Goal: Transaction & Acquisition: Obtain resource

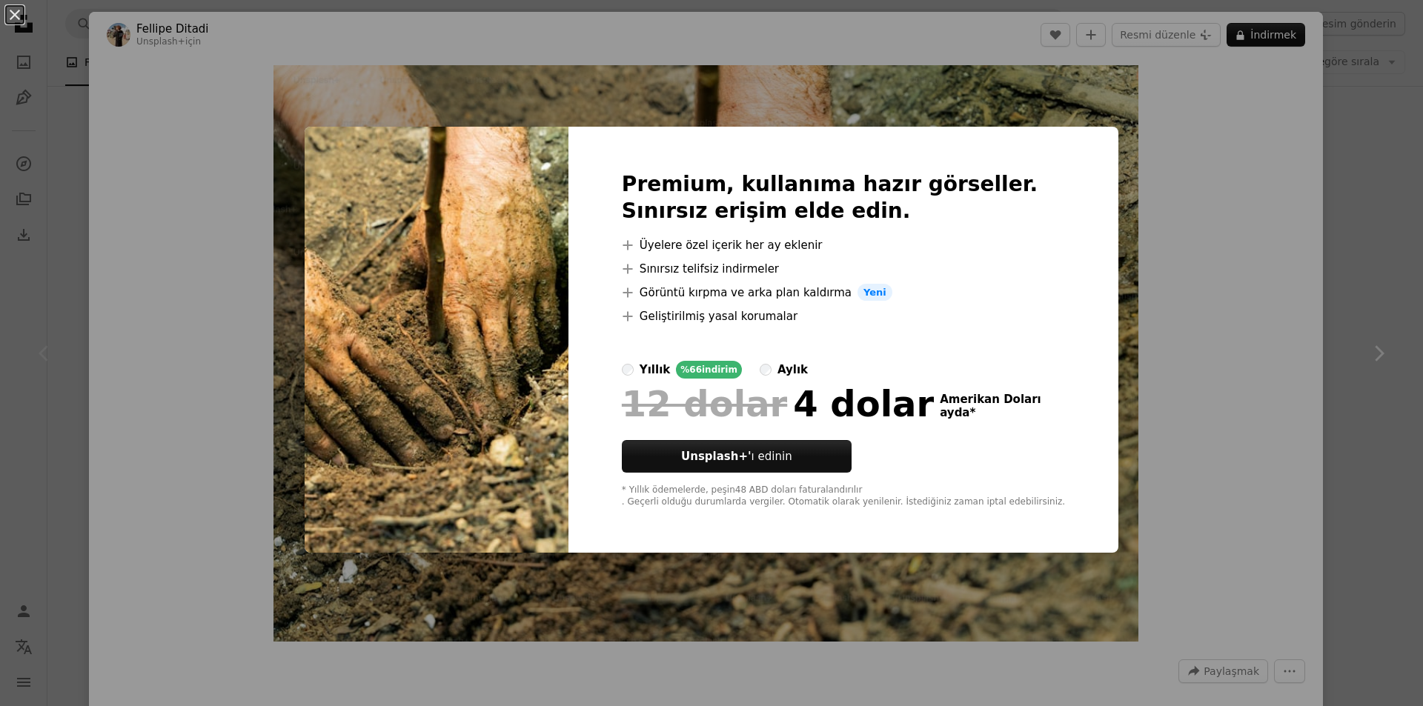
click at [1284, 251] on div "An X shape Premium, kullanıma hazır görseller. Sınırsız erişim elde edin. A plu…" at bounding box center [711, 353] width 1423 height 706
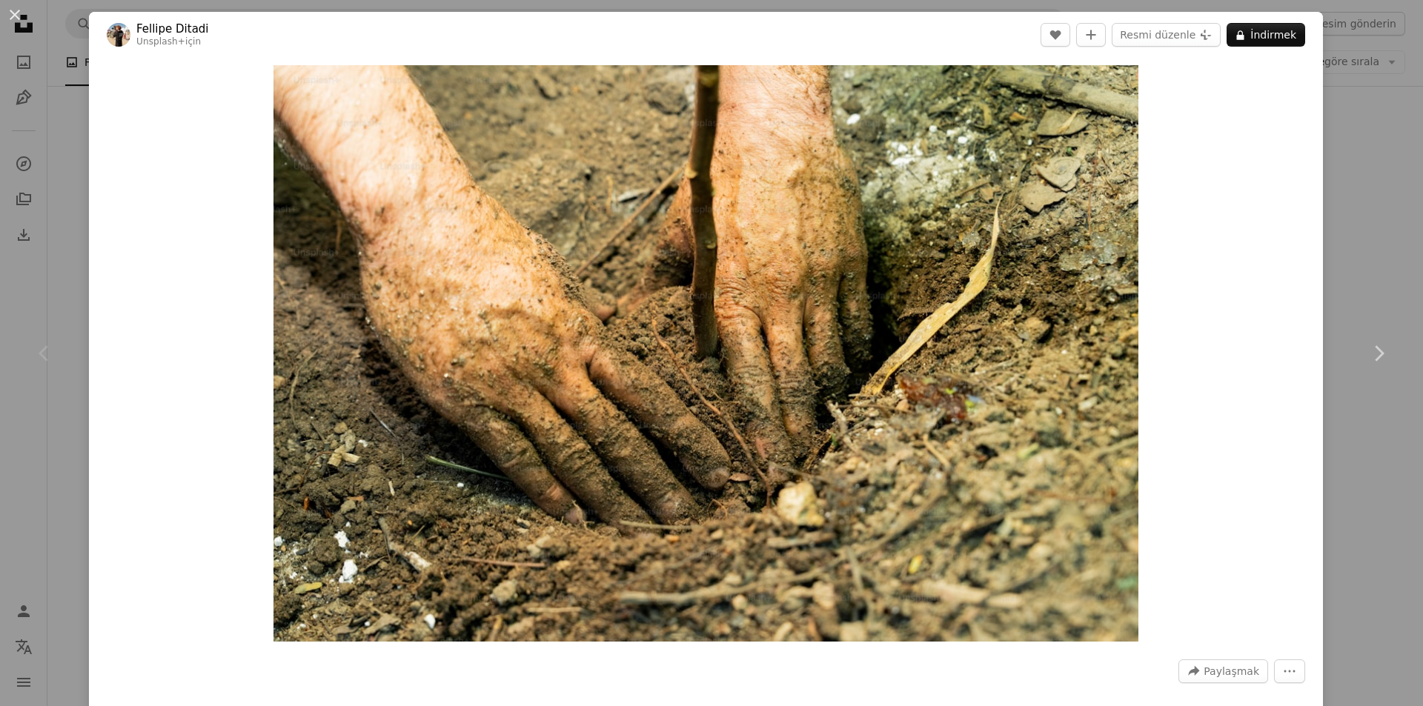
click at [34, 124] on div "An X shape Chevron left Chevron right Fellipe Ditadi Unsplash+ için A heart A p…" at bounding box center [711, 353] width 1423 height 706
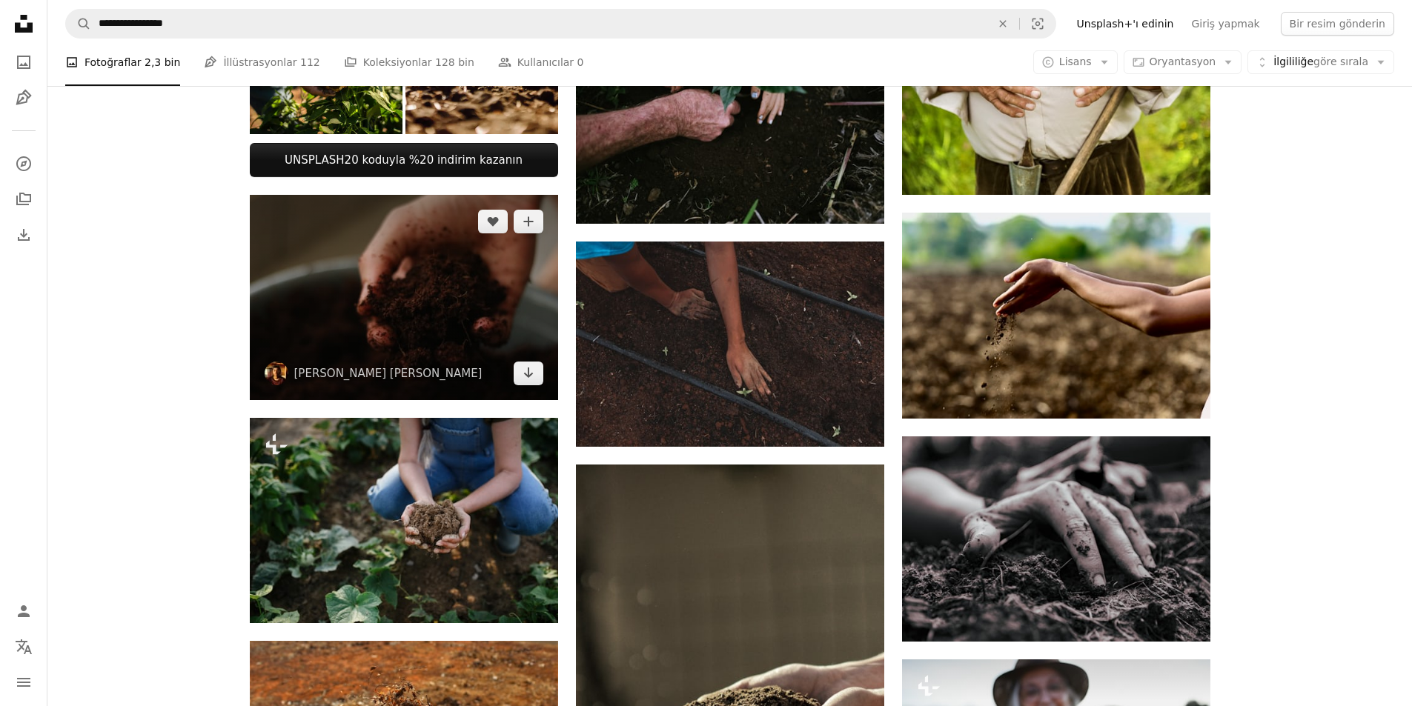
scroll to position [593, 0]
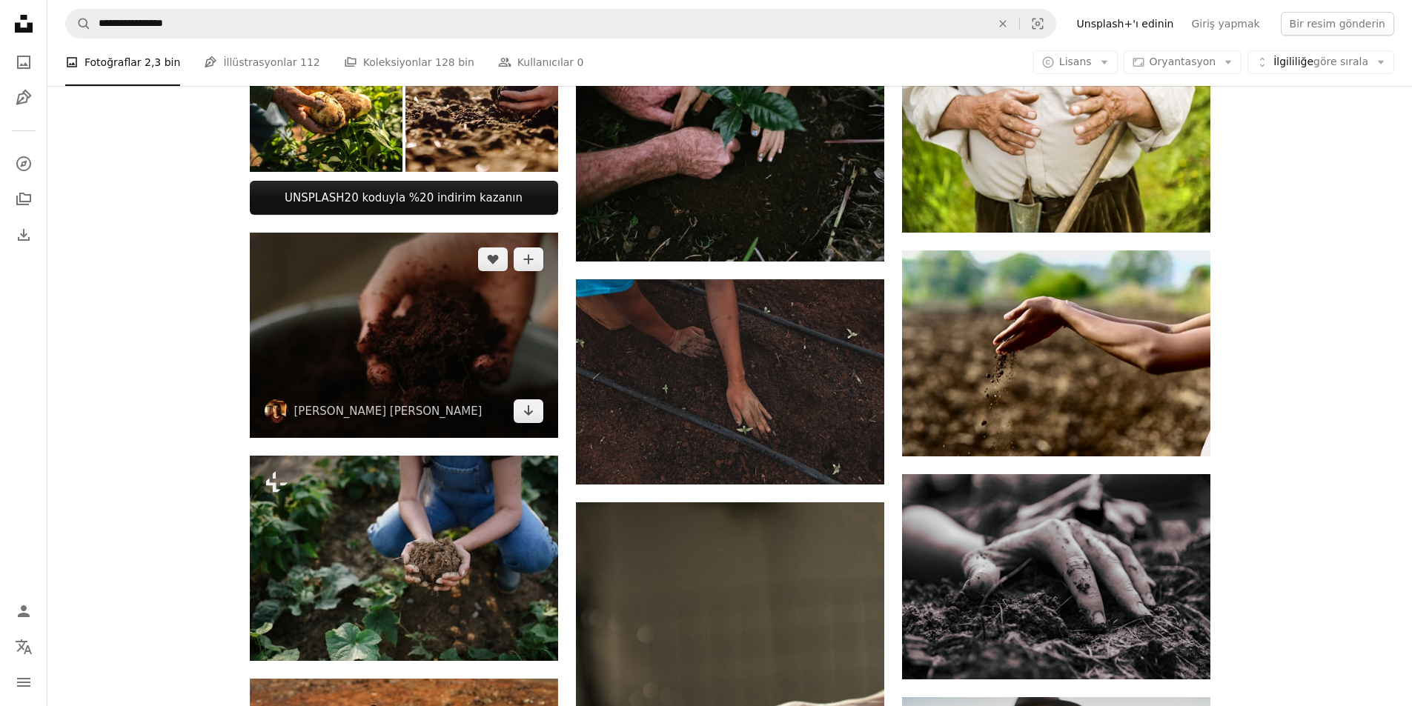
click at [440, 334] on img at bounding box center [404, 335] width 308 height 205
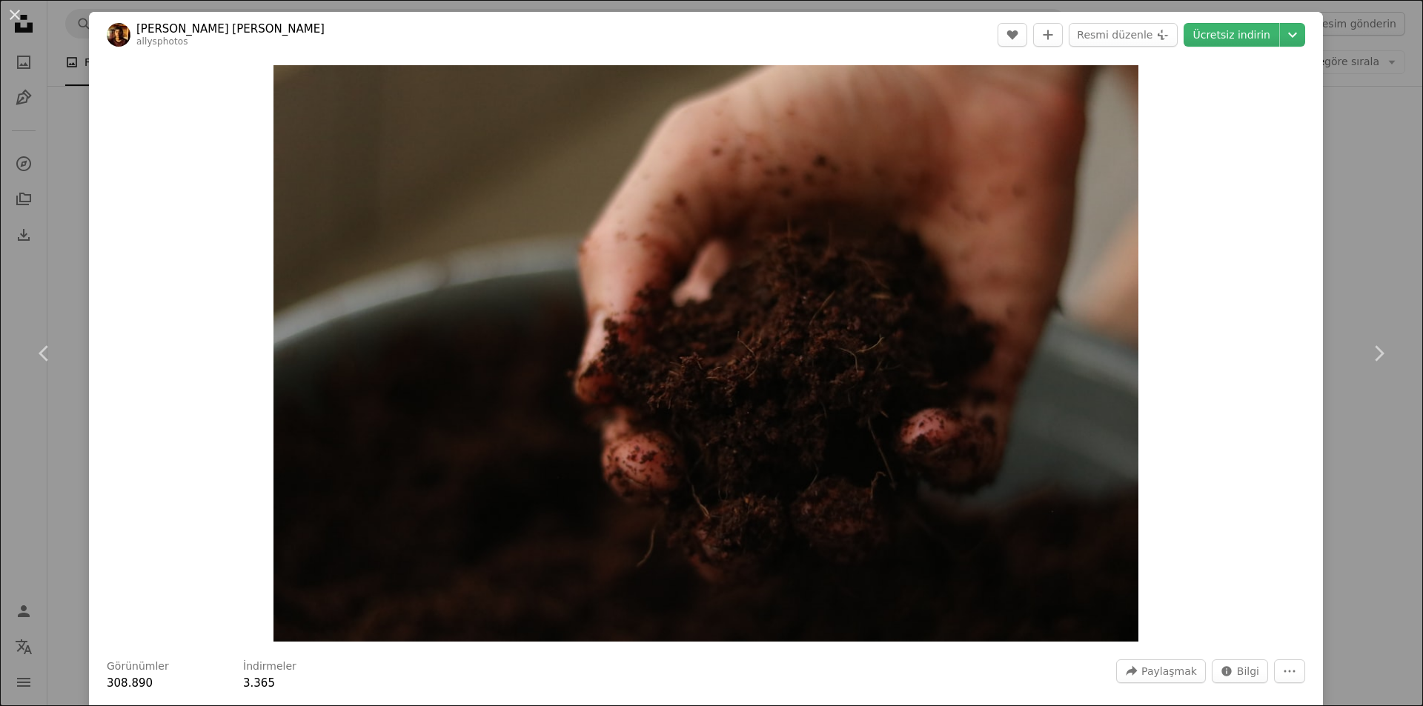
click at [1354, 167] on div "An X shape Chevron left Chevron right [PERSON_NAME] [PERSON_NAME] allysphotos A…" at bounding box center [711, 353] width 1423 height 706
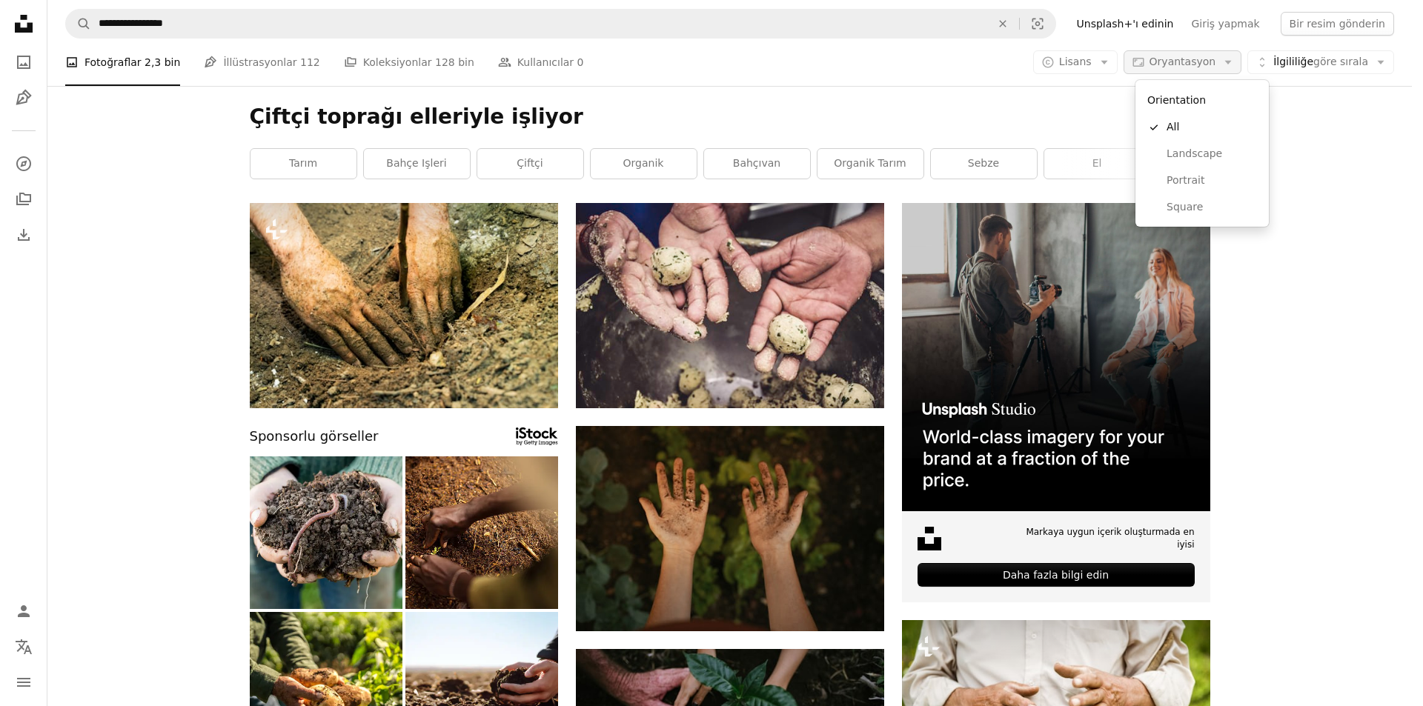
click at [1216, 62] on font "Oryantasyon" at bounding box center [1183, 62] width 67 height 12
click at [1315, 204] on body "**********" at bounding box center [706, 353] width 1412 height 706
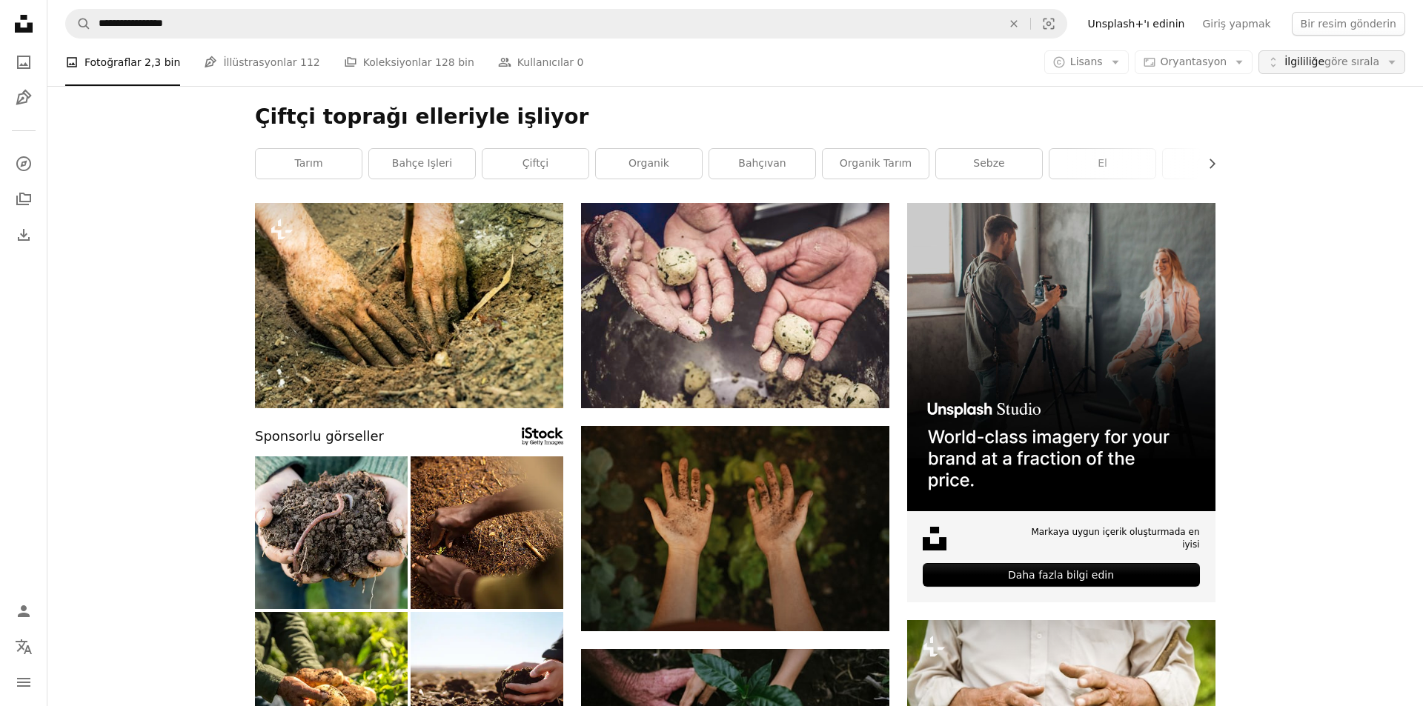
click at [1308, 58] on font "İlgililiğe" at bounding box center [1305, 62] width 40 height 12
click at [1096, 56] on font "Lisans" at bounding box center [1086, 62] width 33 height 12
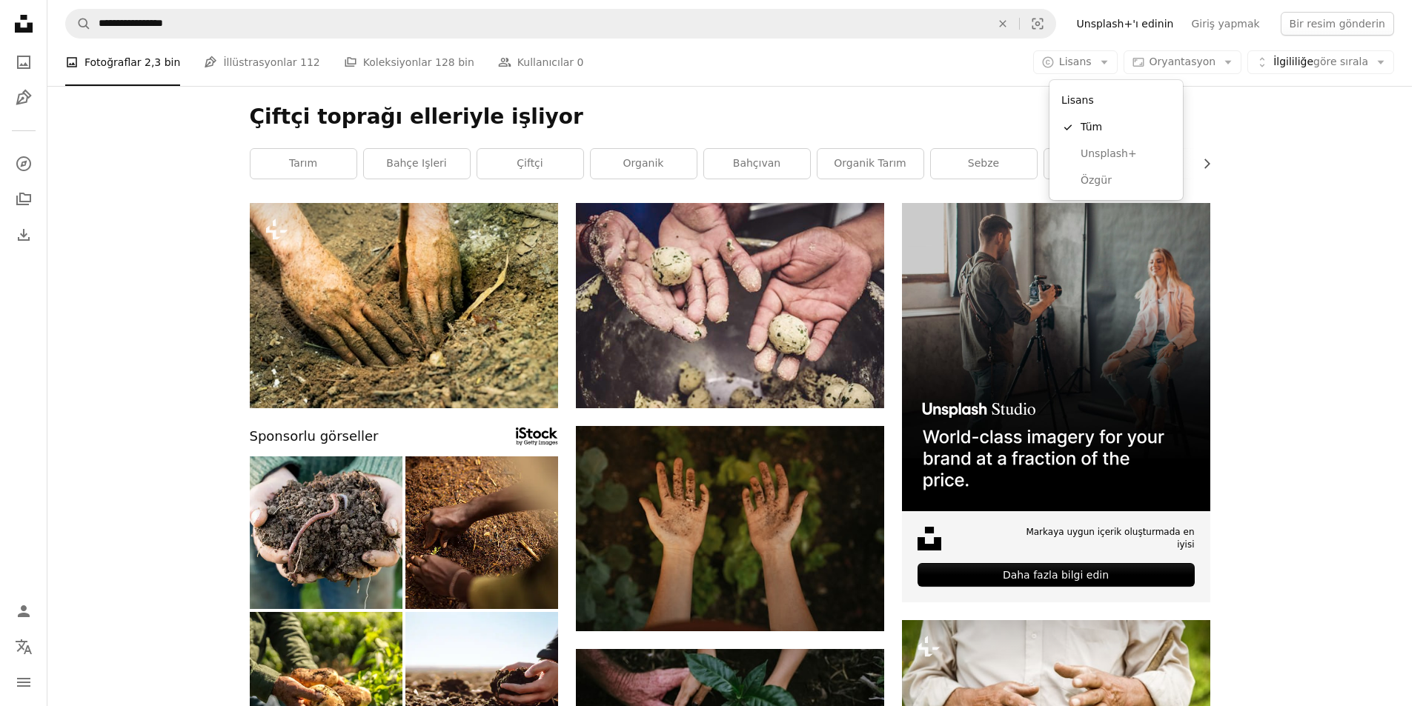
click at [1305, 149] on body "**********" at bounding box center [706, 353] width 1412 height 706
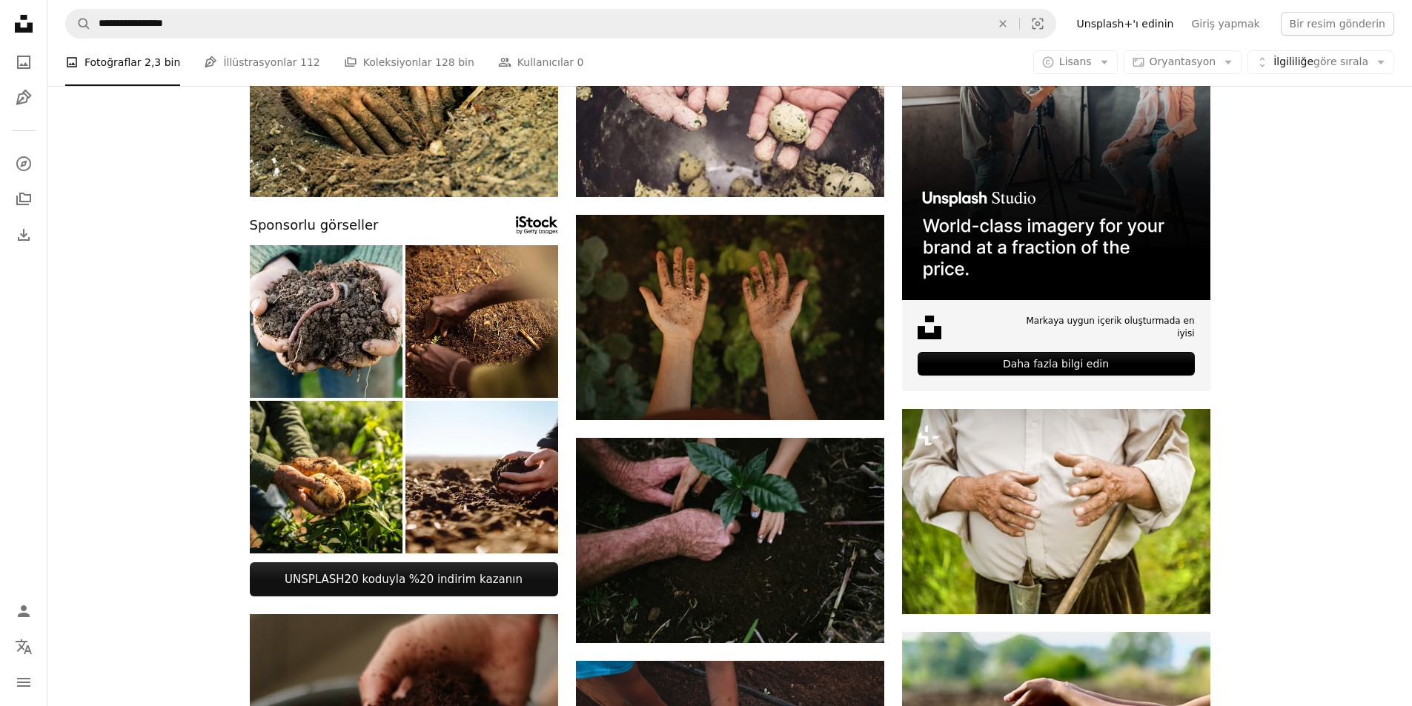
scroll to position [74, 0]
